Goal: Task Accomplishment & Management: Manage account settings

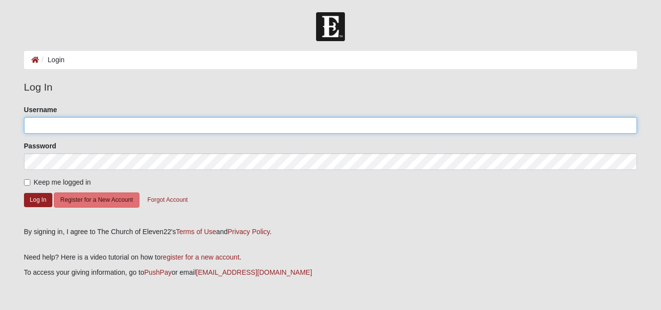
click at [44, 122] on input "Username" at bounding box center [330, 125] width 613 height 17
type input "[EMAIL_ADDRESS][DOMAIN_NAME]"
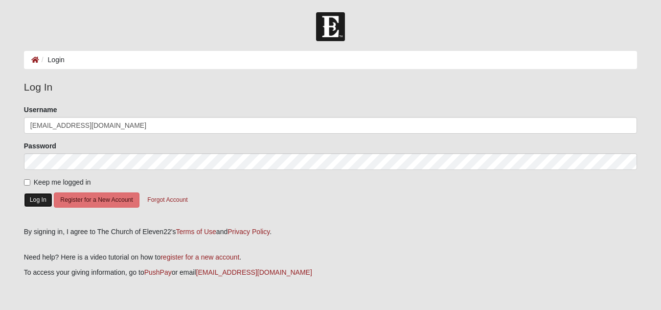
click at [36, 200] on button "Log In" at bounding box center [38, 200] width 28 height 14
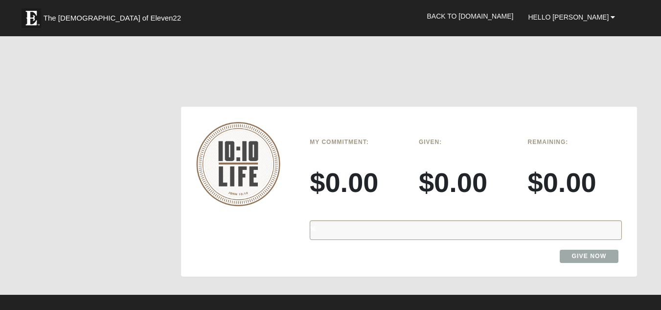
scroll to position [775, 0]
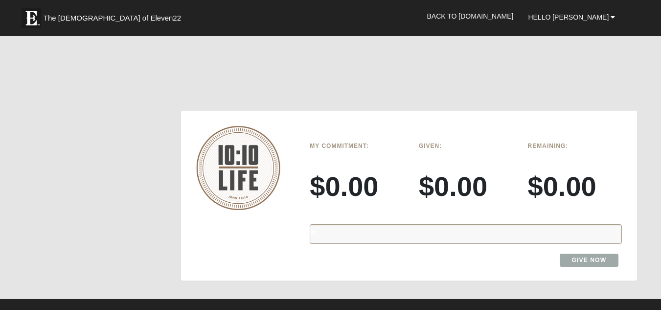
click at [322, 224] on div "%" at bounding box center [466, 234] width 312 height 20
click at [349, 224] on div "%" at bounding box center [466, 234] width 312 height 20
click at [593, 253] on link "Give Now" at bounding box center [589, 259] width 59 height 13
